Goal: Task Accomplishment & Management: Use online tool/utility

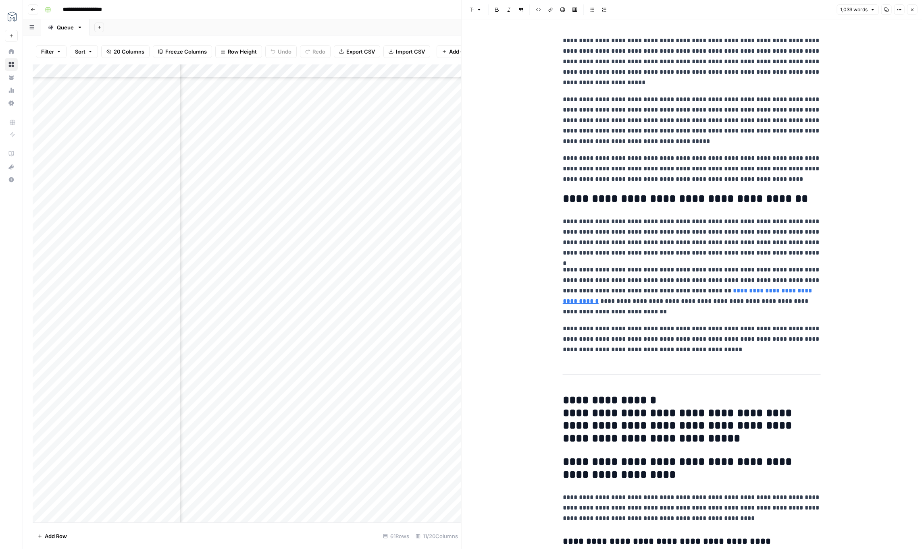
click at [912, 12] on button "Close" at bounding box center [911, 9] width 10 height 10
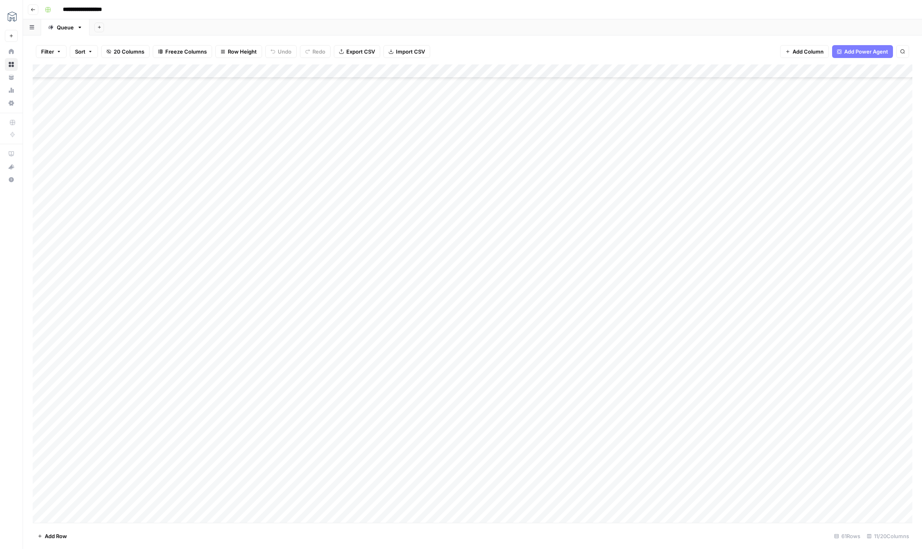
scroll to position [404, 0]
click at [757, 503] on div "Add Column" at bounding box center [472, 293] width 879 height 459
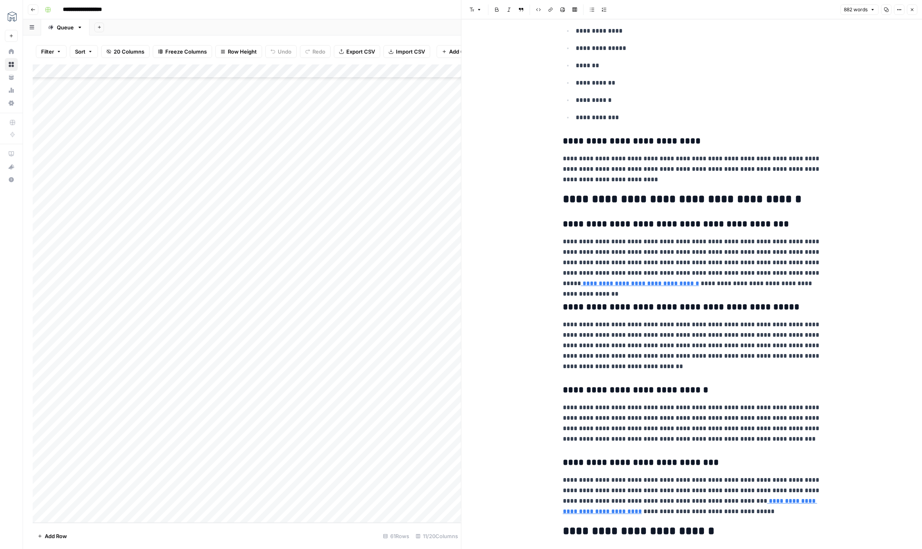
scroll to position [616, 0]
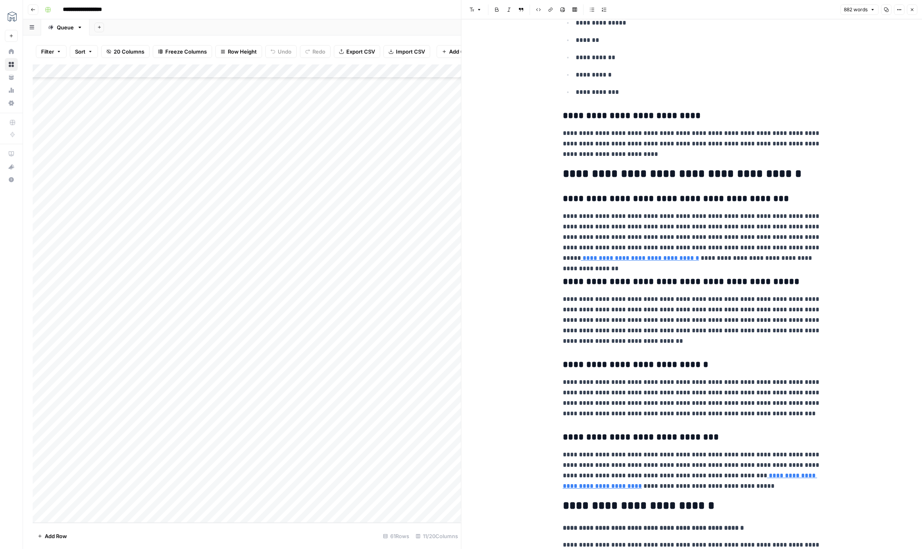
click at [913, 10] on icon "button" at bounding box center [911, 9] width 5 height 5
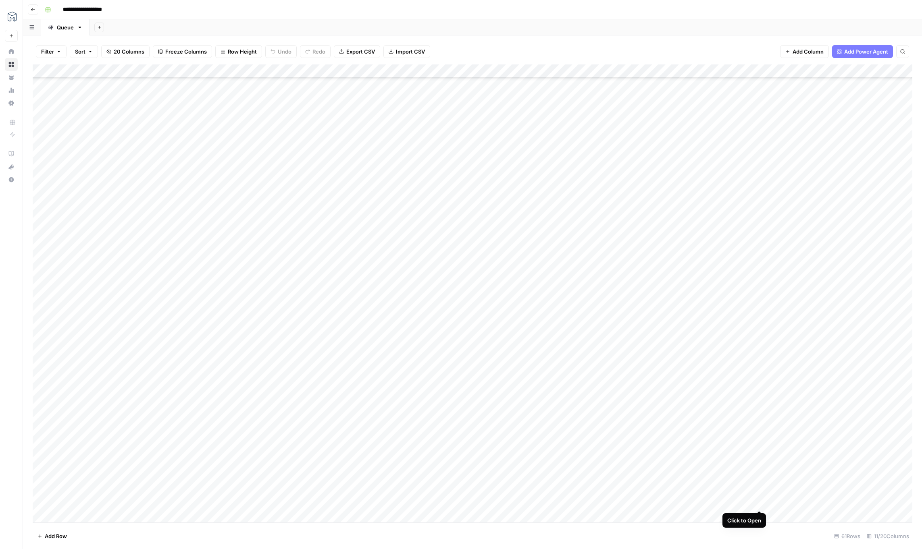
click at [759, 503] on div "Add Column" at bounding box center [472, 293] width 879 height 459
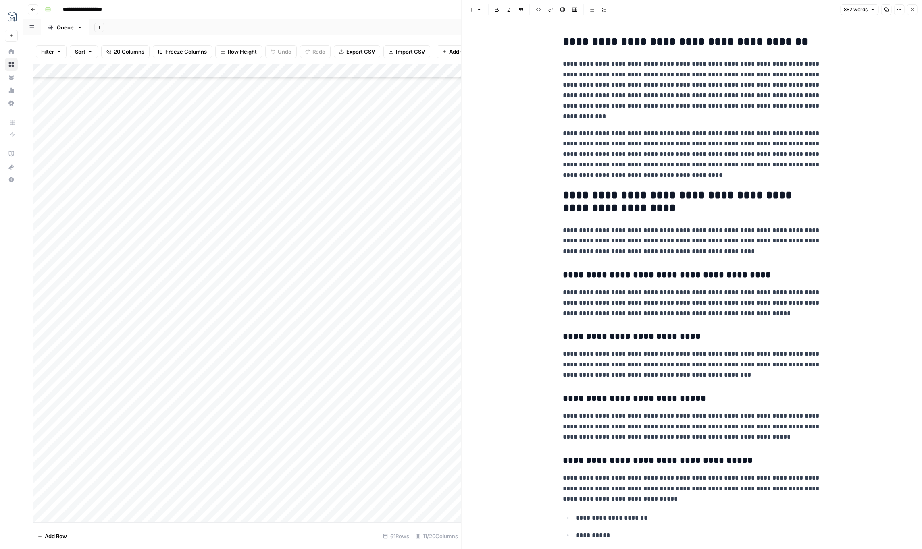
click at [914, 8] on button "Close" at bounding box center [911, 9] width 10 height 10
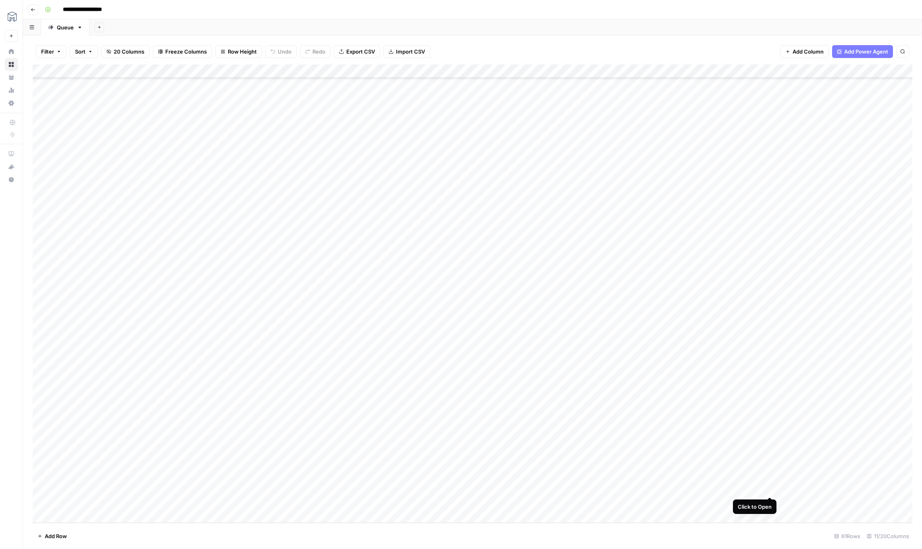
click at [768, 489] on div "Add Column" at bounding box center [472, 293] width 879 height 459
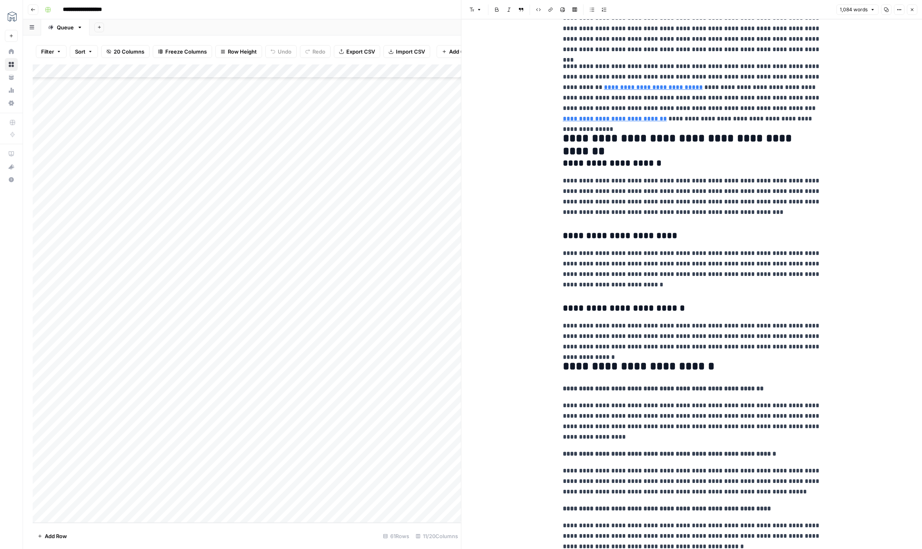
scroll to position [895, 0]
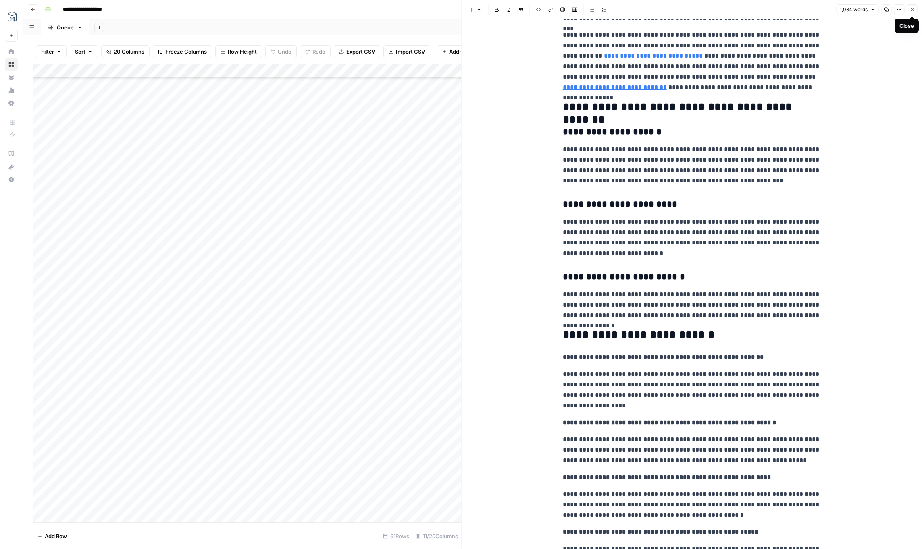
click at [911, 10] on icon "button" at bounding box center [911, 9] width 5 height 5
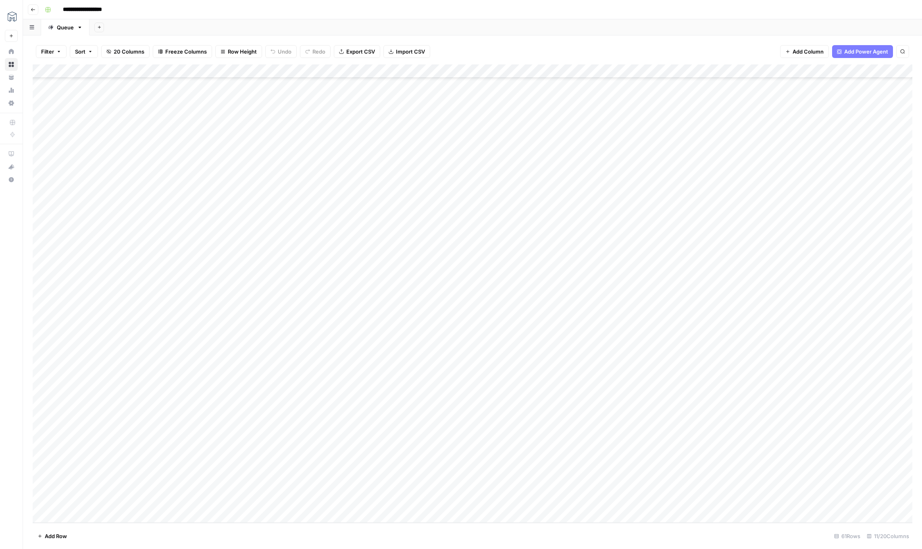
click at [650, 44] on div "Filter Sort 20 Columns Freeze Columns Row Height Undo Redo Export CSV Import CS…" at bounding box center [472, 52] width 879 height 26
